Goal: Task Accomplishment & Management: Manage account settings

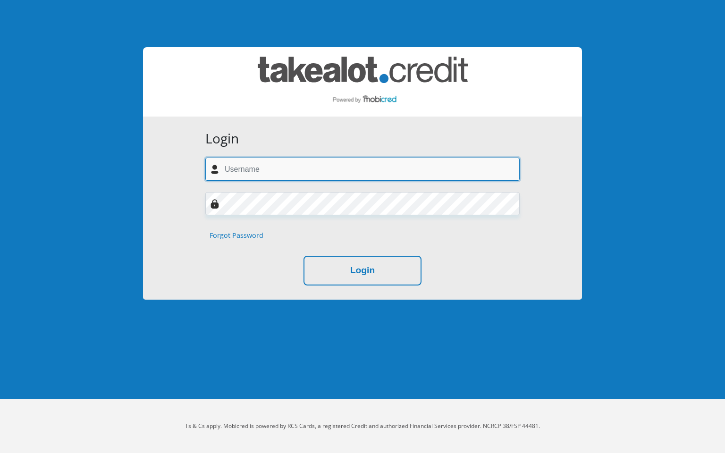
click at [255, 168] on input "text" at bounding box center [362, 169] width 314 height 23
type input "[EMAIL_ADDRESS][DOMAIN_NAME]"
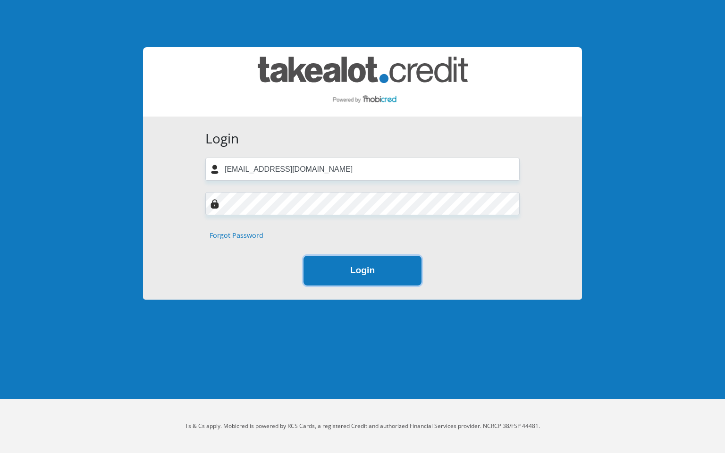
drag, startPoint x: 338, startPoint y: 268, endPoint x: 343, endPoint y: 264, distance: 6.7
click at [339, 267] on button "Login" at bounding box center [362, 271] width 118 height 30
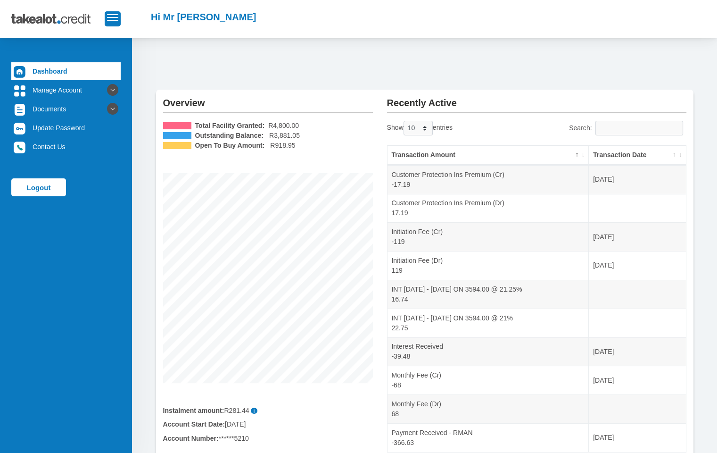
click at [304, 57] on div "Overview Total Facility Granted: R4,800.00 Outstanding Balance: R3,881.05 Open …" at bounding box center [424, 268] width 585 height 461
